Goal: Check status: Check status

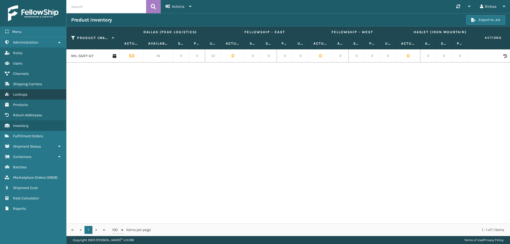
scroll to position [0, 981]
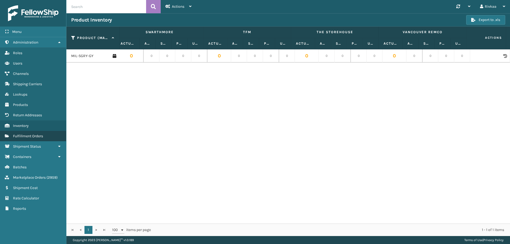
click at [37, 139] on link "Fulfillment Orders" at bounding box center [33, 136] width 66 height 10
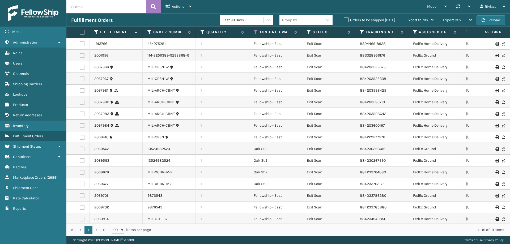
drag, startPoint x: 158, startPoint y: 45, endPoint x: 144, endPoint y: 42, distance: 14.7
click at [144, 42] on td "454275281" at bounding box center [169, 44] width 53 height 12
click at [151, 44] on link "454275281" at bounding box center [156, 43] width 18 height 5
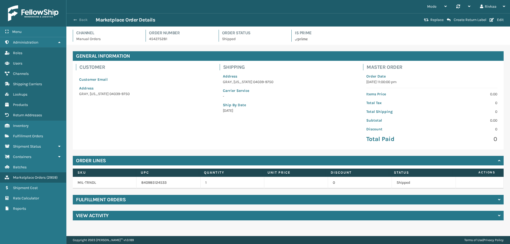
click at [74, 20] on span "button" at bounding box center [75, 20] width 3 height 4
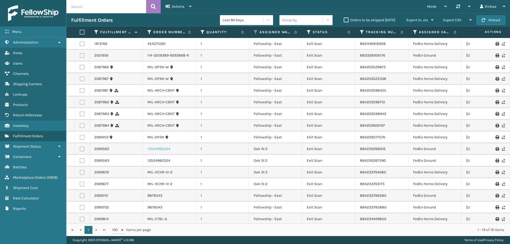
click at [167, 147] on link "13524982524" at bounding box center [158, 148] width 23 height 5
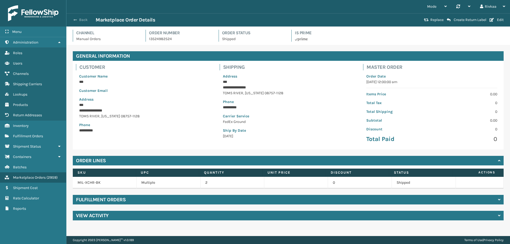
click at [81, 19] on button "Back" at bounding box center [83, 20] width 24 height 5
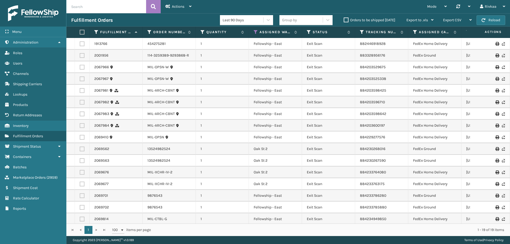
scroll to position [27, 0]
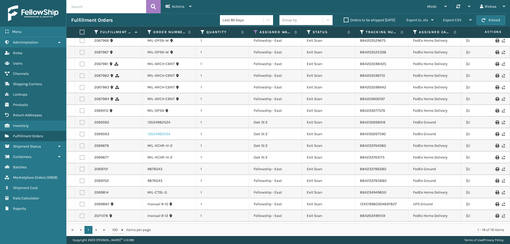
click at [166, 133] on link "13524982524" at bounding box center [158, 133] width 23 height 5
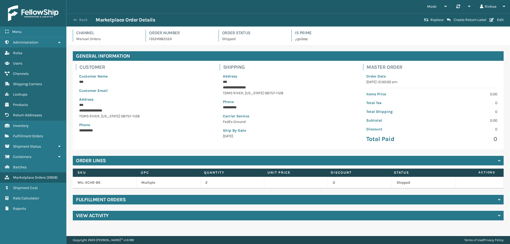
click at [82, 20] on button "Back" at bounding box center [83, 20] width 24 height 5
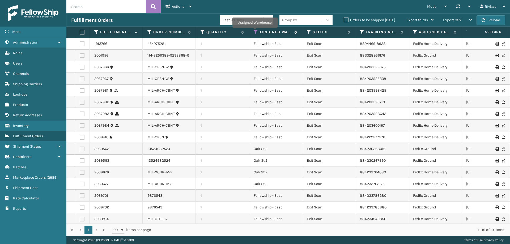
click at [255, 31] on icon at bounding box center [256, 32] width 4 height 5
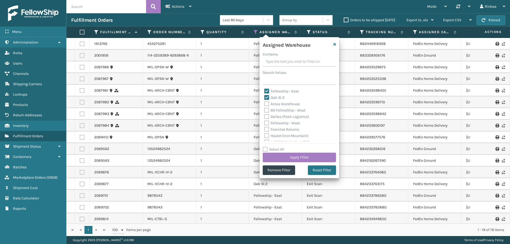
click at [267, 94] on div "Fellowship - East" at bounding box center [299, 91] width 70 height 6
click at [265, 91] on label "Fellowship - East" at bounding box center [281, 91] width 35 height 5
click at [264, 91] on input "Fellowship - East" at bounding box center [264, 89] width 0 height 3
checkbox input "false"
click at [293, 158] on button "Apply Filter" at bounding box center [299, 158] width 73 height 10
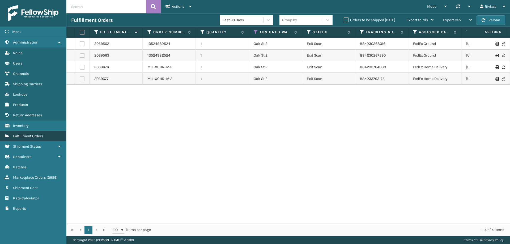
click at [36, 138] on span "Fulfillment Orders" at bounding box center [28, 136] width 30 height 5
click at [36, 143] on link "Shipment Status" at bounding box center [33, 146] width 66 height 10
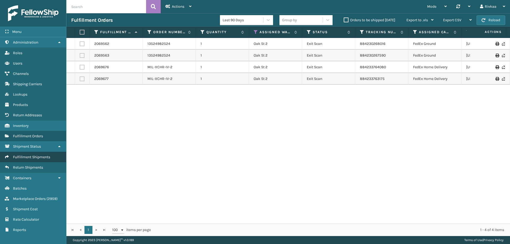
click at [38, 161] on link "Fulfillment Shipments" at bounding box center [33, 157] width 66 height 10
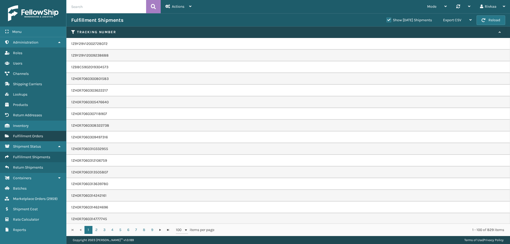
click at [41, 140] on link "Inventory Fulfillment Orders" at bounding box center [33, 136] width 66 height 10
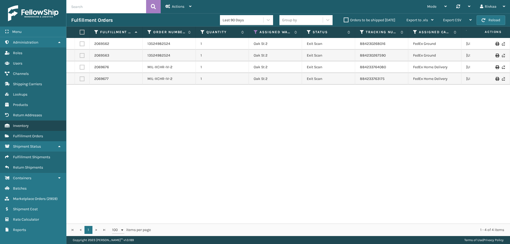
click at [30, 128] on link "Inventory" at bounding box center [33, 126] width 66 height 10
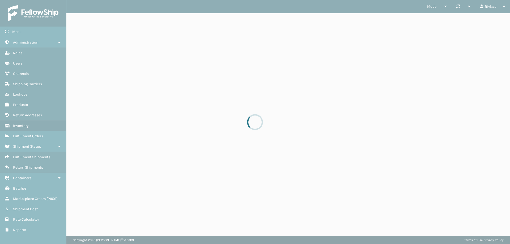
click at [30, 135] on div at bounding box center [255, 122] width 510 height 244
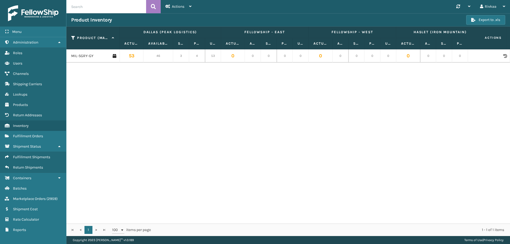
click at [30, 136] on span "Fulfillment Orders" at bounding box center [28, 136] width 30 height 5
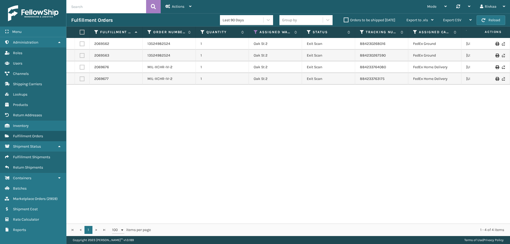
click at [252, 33] on th "Assigned Warehouse" at bounding box center [275, 32] width 53 height 11
click at [256, 32] on icon at bounding box center [256, 32] width 4 height 5
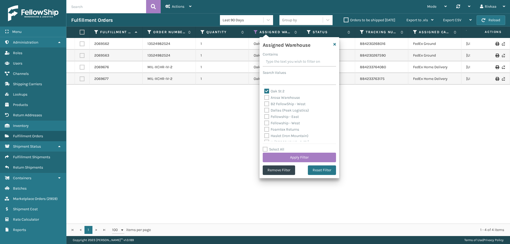
click at [268, 117] on label "Fellowship - East" at bounding box center [281, 116] width 35 height 5
click at [264, 117] on input "Fellowship - East" at bounding box center [264, 115] width 0 height 3
checkbox input "true"
click at [296, 153] on button "Apply Filter" at bounding box center [299, 158] width 73 height 10
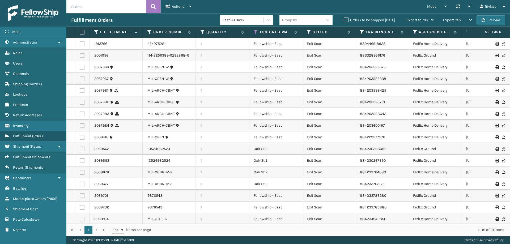
scroll to position [40, 0]
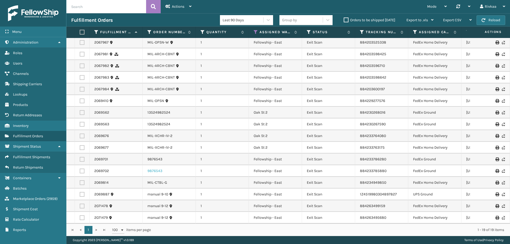
click at [161, 168] on link "9876543" at bounding box center [154, 170] width 15 height 5
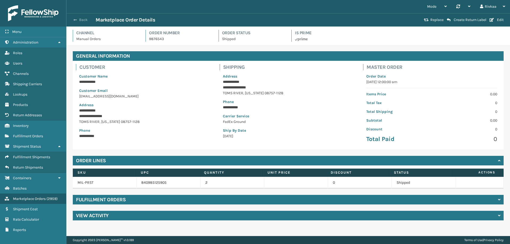
click at [78, 20] on button "Back" at bounding box center [83, 20] width 24 height 5
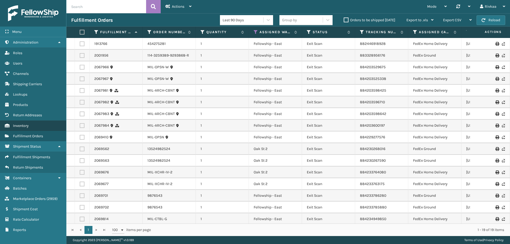
click at [32, 128] on link "Inventory" at bounding box center [33, 126] width 66 height 10
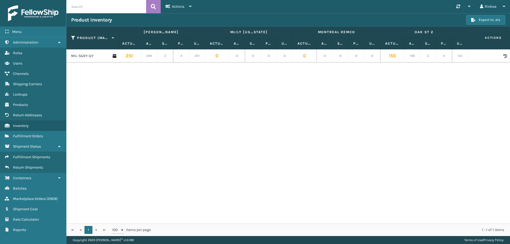
scroll to position [0, 495]
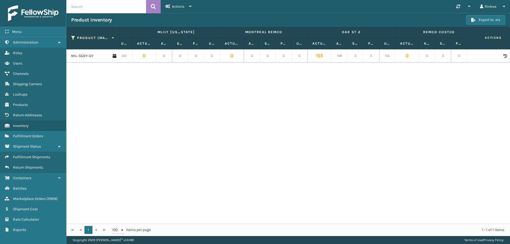
drag, startPoint x: 372, startPoint y: 57, endPoint x: 370, endPoint y: 54, distance: 4.1
click at [371, 57] on td "4" at bounding box center [371, 55] width 16 height 13
click at [373, 44] on label "Pending" at bounding box center [371, 43] width 6 height 5
drag, startPoint x: 379, startPoint y: 46, endPoint x: 402, endPoint y: 46, distance: 23.6
click at [395, 46] on span at bounding box center [395, 93] width 2 height 111
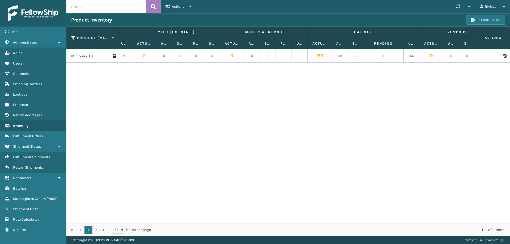
click at [320, 55] on td "155" at bounding box center [319, 55] width 24 height 13
click at [341, 44] on label "Available" at bounding box center [339, 43] width 6 height 5
click at [369, 31] on label "Oak St 2" at bounding box center [363, 32] width 102 height 5
click at [34, 102] on link "Products" at bounding box center [33, 105] width 66 height 10
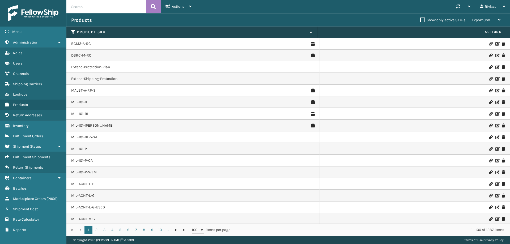
click at [374, 16] on div "Products Show only active SKU-s Export CSV Export Current Page Export All Pages" at bounding box center [287, 19] width 443 height 13
click at [90, 6] on input "text" at bounding box center [106, 6] width 80 height 13
type input "mil-sgry"
click at [152, 8] on icon at bounding box center [153, 7] width 5 height 8
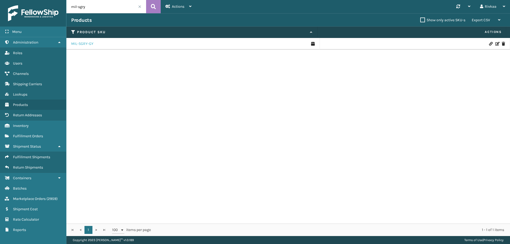
click at [85, 46] on link "MIL-SGRY-GY" at bounding box center [82, 43] width 22 height 5
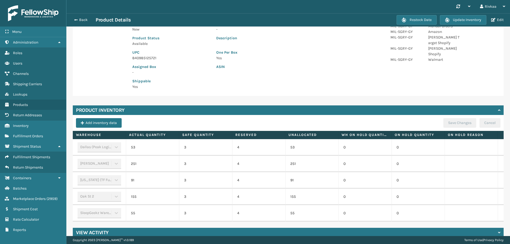
scroll to position [80, 0]
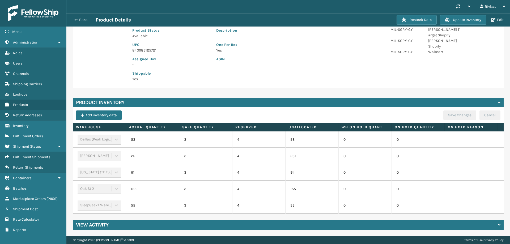
click at [239, 187] on p "4" at bounding box center [258, 188] width 43 height 5
click at [238, 187] on p "4" at bounding box center [258, 188] width 43 height 5
click at [247, 218] on div "Product General Information Product Image Product Information Product LxWxH 51 …" at bounding box center [287, 101] width 443 height 269
click at [247, 223] on div "View Activity" at bounding box center [288, 225] width 431 height 10
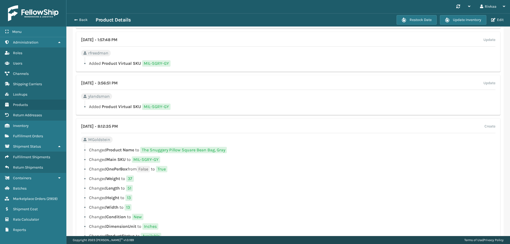
scroll to position [453, 0]
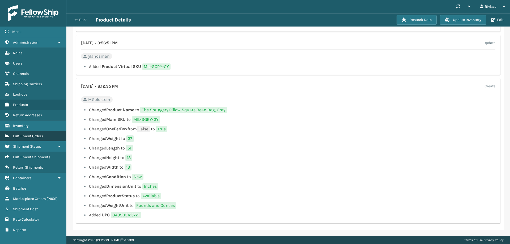
click at [14, 137] on span "Fulfillment Orders" at bounding box center [28, 136] width 30 height 5
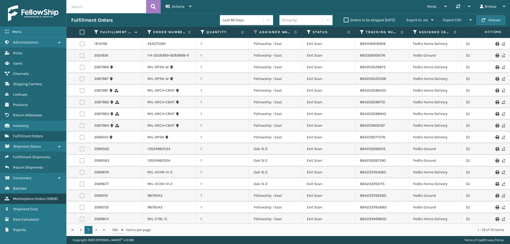
click at [35, 202] on link "Marketplace Orders ( 2959 )" at bounding box center [33, 199] width 66 height 10
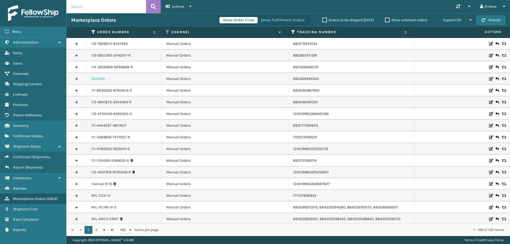
click at [93, 78] on link "6547891" at bounding box center [98, 78] width 14 height 5
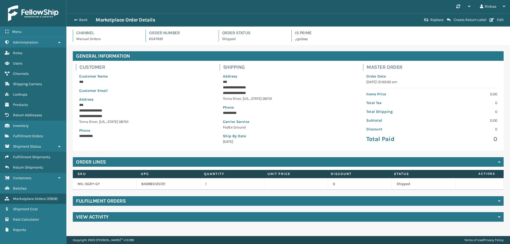
click at [217, 202] on div "Fulfillment Orders" at bounding box center [288, 201] width 431 height 10
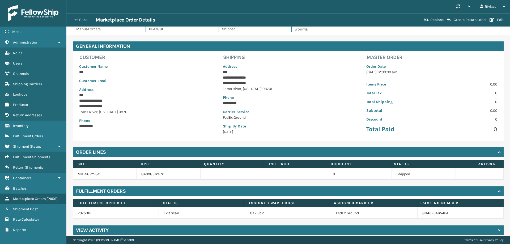
scroll to position [15, 0]
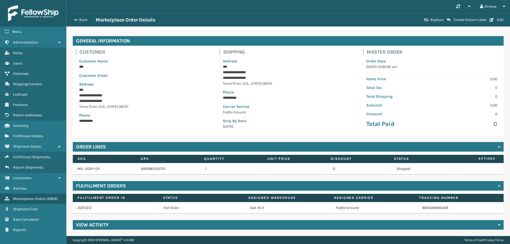
click at [419, 205] on td "884326465424" at bounding box center [460, 208] width 86 height 12
click at [422, 206] on link "884326465424" at bounding box center [435, 207] width 26 height 5
click at [147, 226] on div "View Activity" at bounding box center [288, 225] width 431 height 10
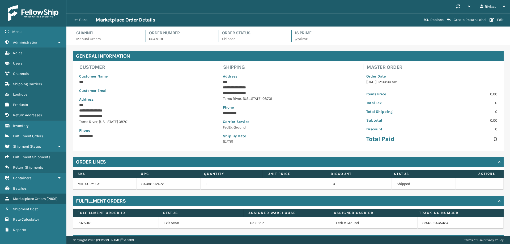
click at [153, 182] on td "840985125721" at bounding box center [168, 184] width 64 height 12
click at [190, 62] on div "**********" at bounding box center [288, 106] width 431 height 90
click at [168, 120] on p "[GEOGRAPHIC_DATA][US_STATE]" at bounding box center [144, 122] width 131 height 6
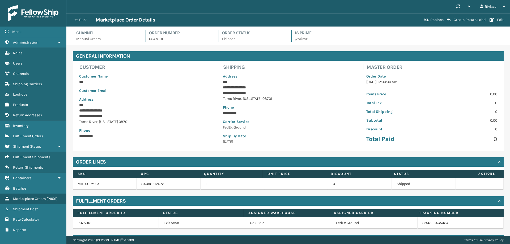
drag, startPoint x: 152, startPoint y: 182, endPoint x: 156, endPoint y: 190, distance: 9.0
click at [152, 184] on td "840985125721" at bounding box center [168, 184] width 64 height 12
click at [498, 161] on icon at bounding box center [499, 162] width 2 height 4
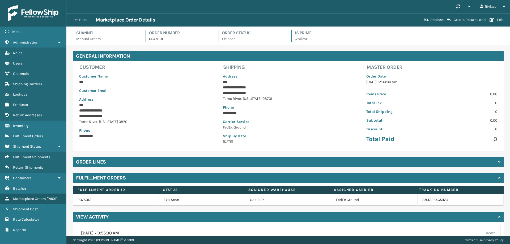
click at [81, 196] on td "2075312" at bounding box center [116, 200] width 86 height 12
click at [80, 197] on td "2075312" at bounding box center [116, 200] width 86 height 12
click at [80, 198] on link "2075312" at bounding box center [85, 200] width 14 height 5
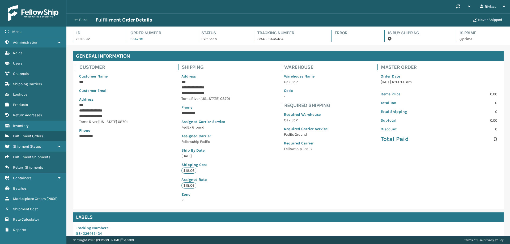
scroll to position [13, 443]
click at [140, 99] on div "**********" at bounding box center [288, 135] width 431 height 148
drag, startPoint x: 90, startPoint y: 38, endPoint x: 78, endPoint y: 35, distance: 12.4
click at [78, 35] on div "Id 2075312" at bounding box center [95, 36] width 45 height 12
click at [77, 38] on p "2075312" at bounding box center [96, 39] width 41 height 6
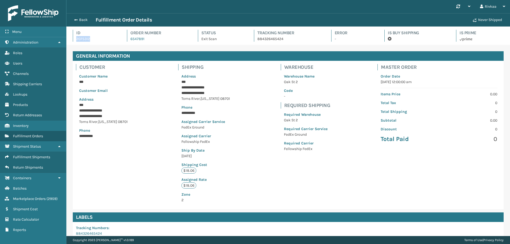
click at [77, 38] on p "2075312" at bounding box center [96, 39] width 41 height 6
click at [33, 133] on link "Fulfillment Orders" at bounding box center [33, 136] width 66 height 10
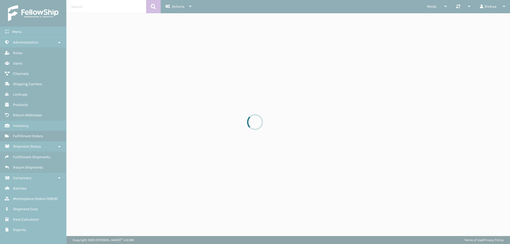
click at [33, 133] on div at bounding box center [255, 122] width 510 height 244
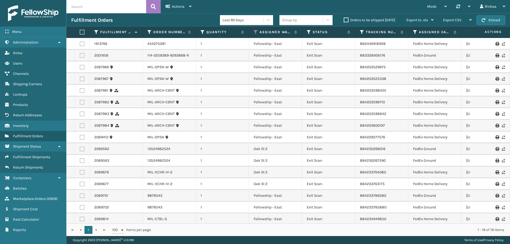
click at [122, 2] on input "text" at bounding box center [106, 6] width 80 height 13
paste input "2075312"
type input "2075312"
click at [148, 7] on button at bounding box center [153, 6] width 15 height 13
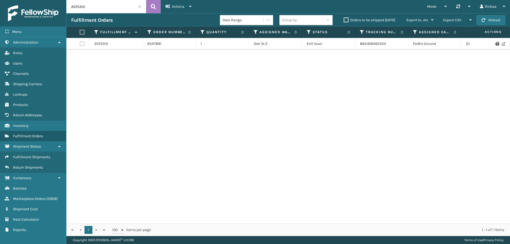
click at [372, 41] on td "884326465424" at bounding box center [381, 44] width 53 height 12
click at [373, 42] on link "884326465424" at bounding box center [373, 43] width 26 height 5
